Goal: Task Accomplishment & Management: Complete application form

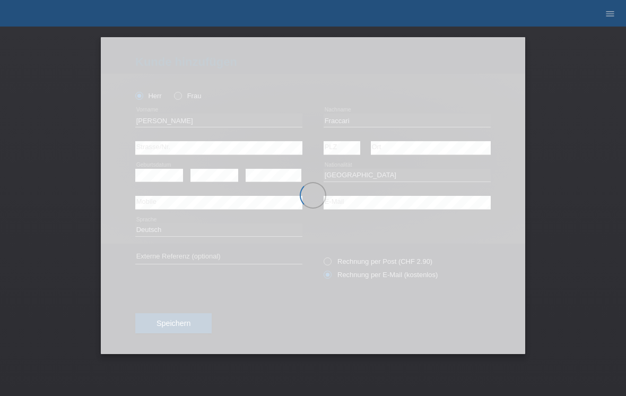
select select "CH"
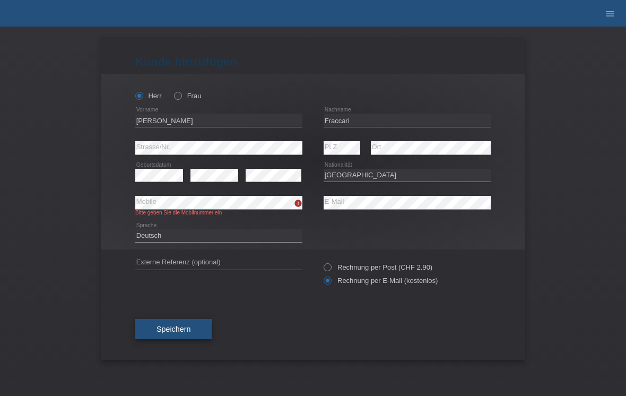
click at [190, 333] on span "Speichern" at bounding box center [173, 328] width 34 height 8
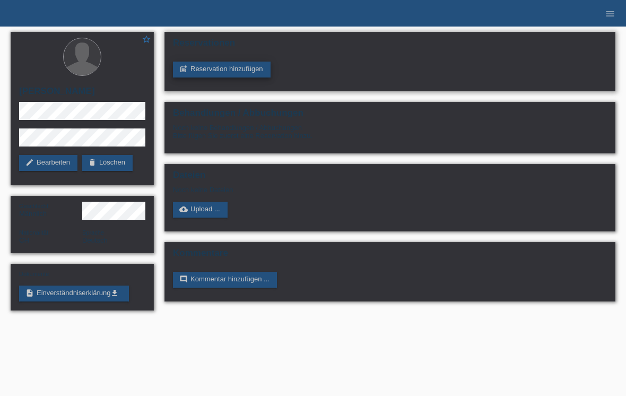
click at [214, 74] on link "post_add Reservation hinzufügen" at bounding box center [222, 70] width 98 height 16
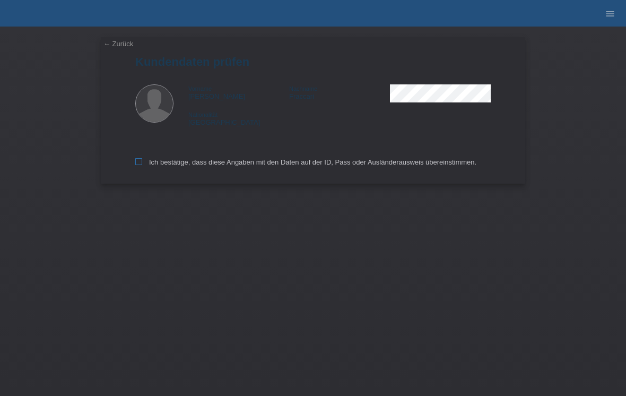
click at [146, 163] on label "Ich bestätige, dass diese Angaben mit den Daten auf der ID, Pass oder Ausländer…" at bounding box center [305, 162] width 341 height 8
click at [142, 163] on input "Ich bestätige, dass diese Angaben mit den Daten auf der ID, Pass oder Ausländer…" at bounding box center [138, 161] width 7 height 7
checkbox input "true"
